Goal: Transaction & Acquisition: Download file/media

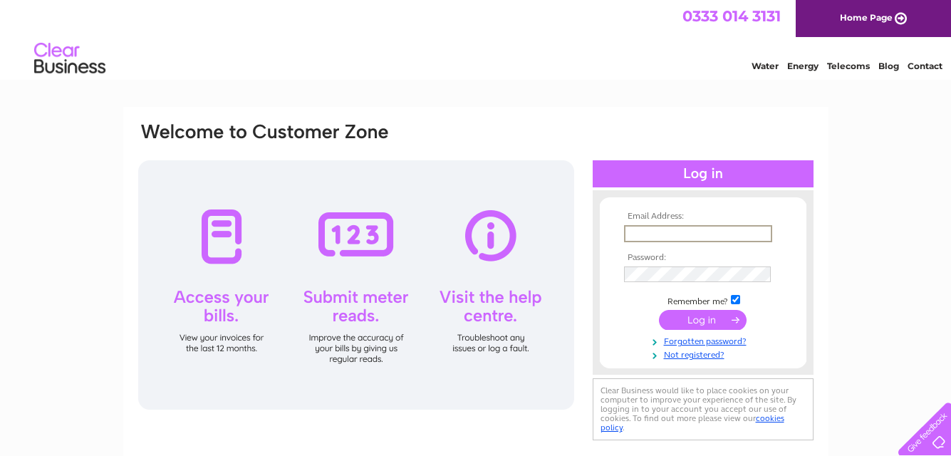
click at [697, 233] on input "text" at bounding box center [698, 233] width 148 height 17
type input "malcolm.cheese@sky.com"
click at [716, 318] on input "submit" at bounding box center [703, 318] width 88 height 20
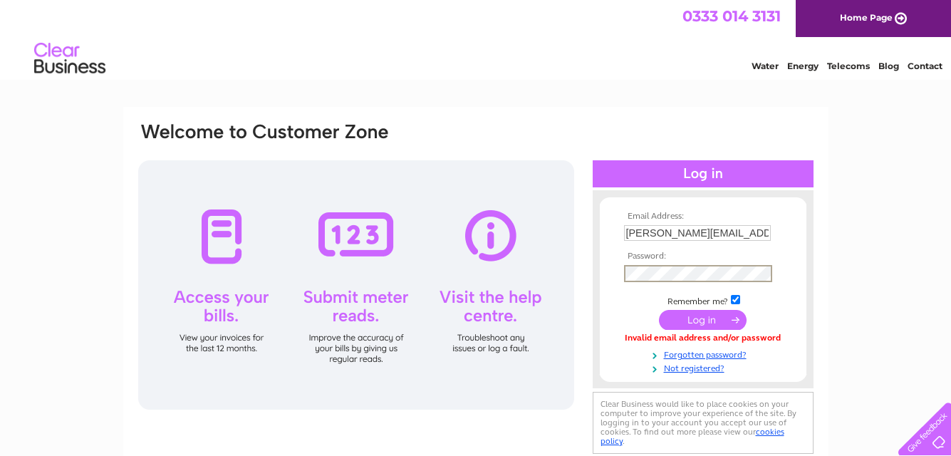
click at [707, 319] on input "submit" at bounding box center [703, 320] width 88 height 20
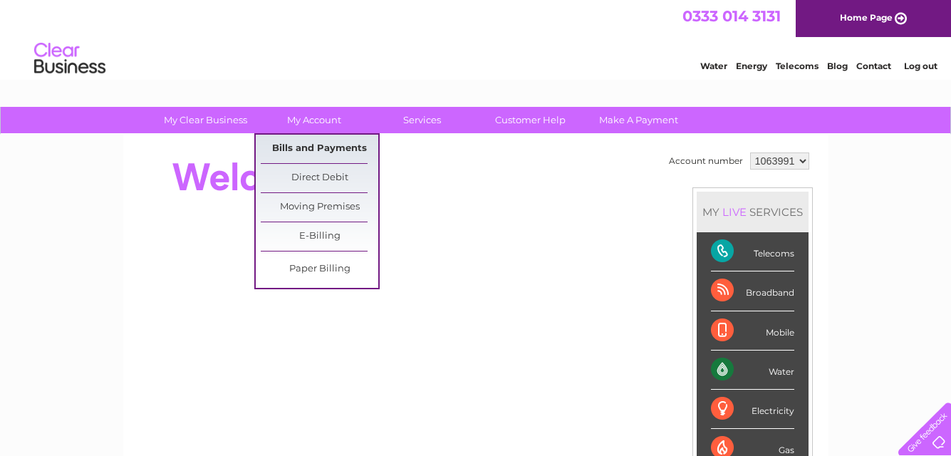
click at [313, 145] on link "Bills and Payments" at bounding box center [320, 149] width 118 height 28
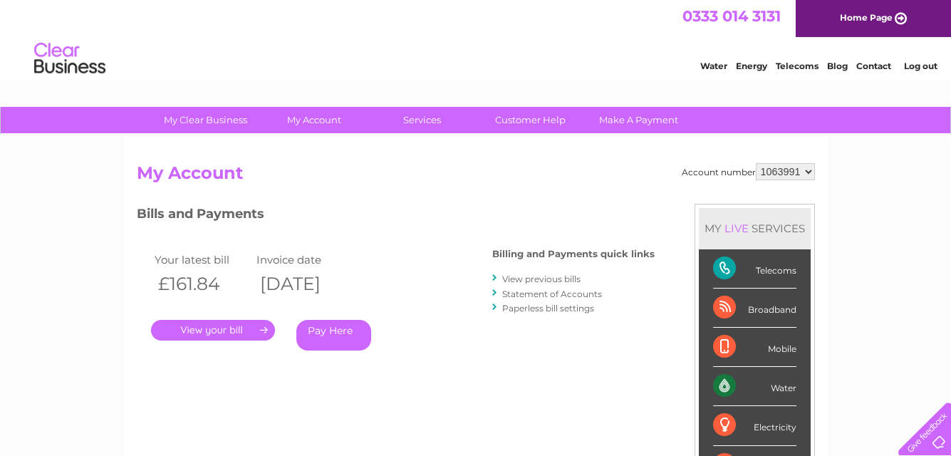
click at [231, 331] on link "." at bounding box center [213, 330] width 124 height 21
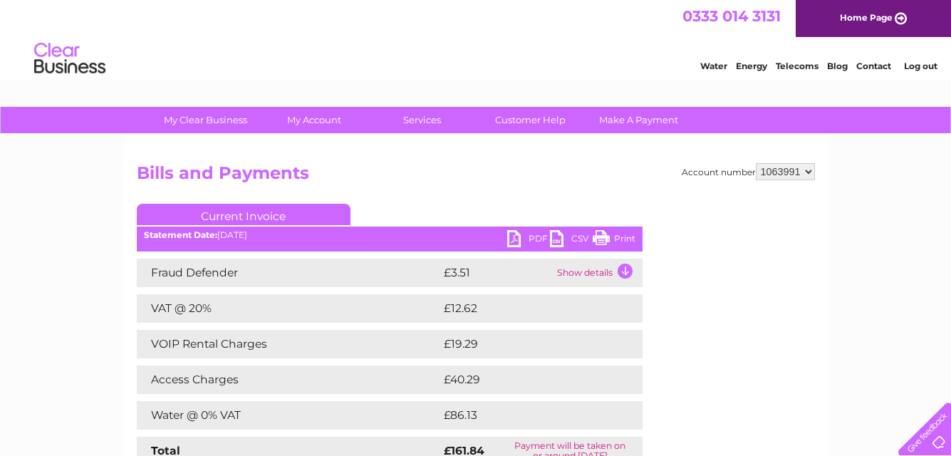
click at [514, 238] on link "PDF" at bounding box center [528, 240] width 43 height 21
click at [922, 63] on link "Log out" at bounding box center [920, 66] width 33 height 11
